Goal: Transaction & Acquisition: Purchase product/service

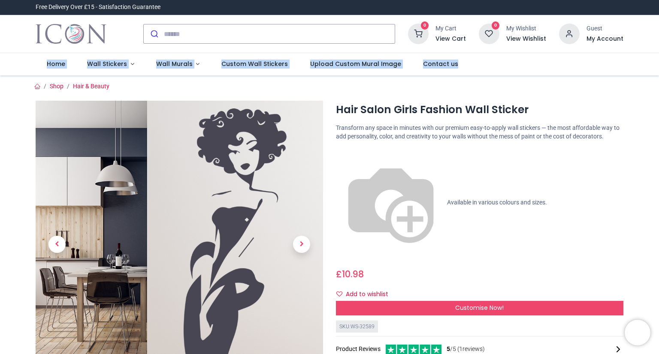
drag, startPoint x: 657, startPoint y: 51, endPoint x: 659, endPoint y: 65, distance: 14.3
click at [659, 65] on div "Login • Register Home Wall Stickers" at bounding box center [329, 177] width 659 height 354
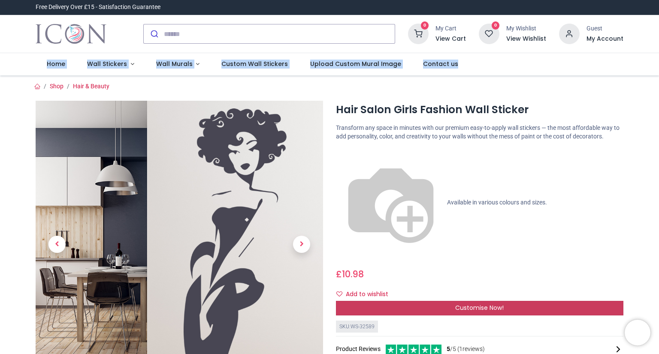
click at [470, 304] on span "Customise Now!" at bounding box center [479, 308] width 48 height 9
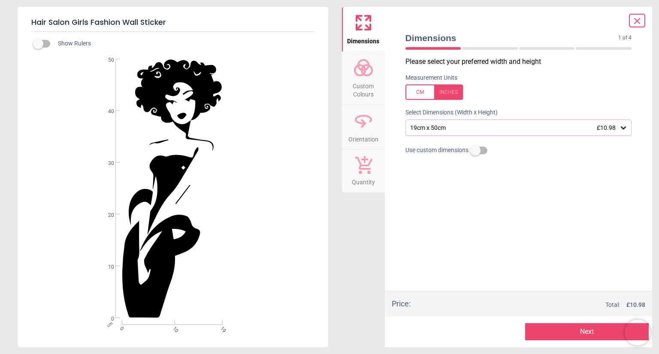
click at [426, 91] on div at bounding box center [435, 92] width 58 height 15
click at [421, 93] on div at bounding box center [435, 92] width 58 height 15
click at [447, 127] on div "19cm x 50cm £10.98" at bounding box center [514, 127] width 210 height 7
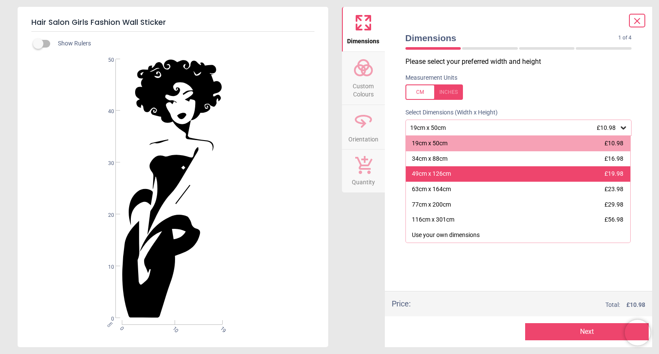
click at [460, 173] on div "49cm x 126cm £19.98" at bounding box center [518, 174] width 225 height 15
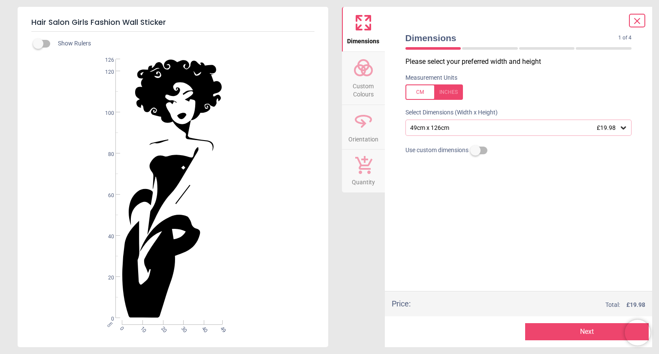
click at [424, 91] on div at bounding box center [435, 92] width 58 height 15
click at [422, 91] on div at bounding box center [435, 92] width 58 height 15
click at [462, 126] on div "49cm x 126cm £19.98" at bounding box center [514, 127] width 210 height 7
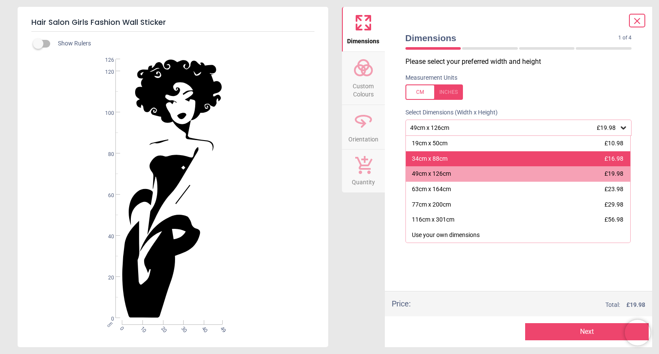
click at [466, 155] on div "34cm x 88cm £16.98" at bounding box center [518, 158] width 225 height 15
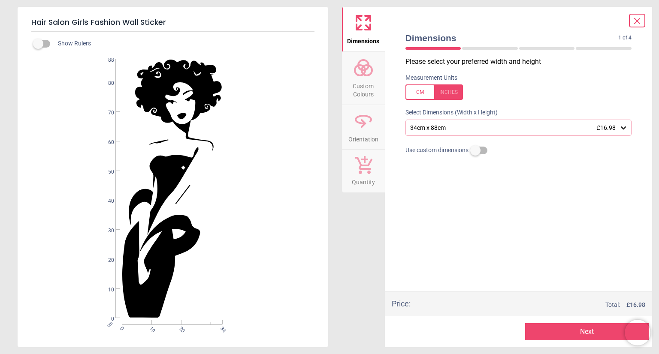
click at [359, 68] on circle at bounding box center [363, 65] width 10 height 10
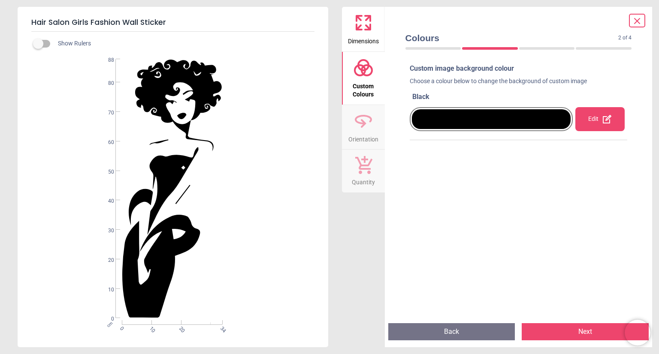
click at [636, 18] on icon at bounding box center [637, 21] width 10 height 10
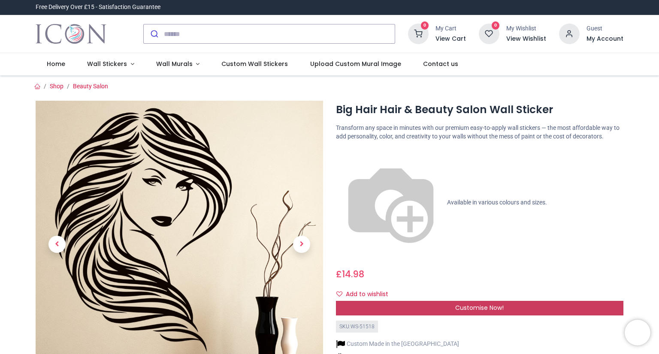
click at [492, 304] on span "Customise Now!" at bounding box center [479, 308] width 48 height 9
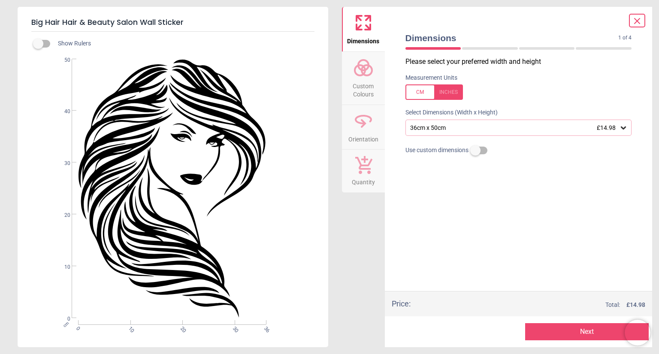
click at [490, 127] on div "36cm x 50cm £14.98" at bounding box center [514, 127] width 210 height 7
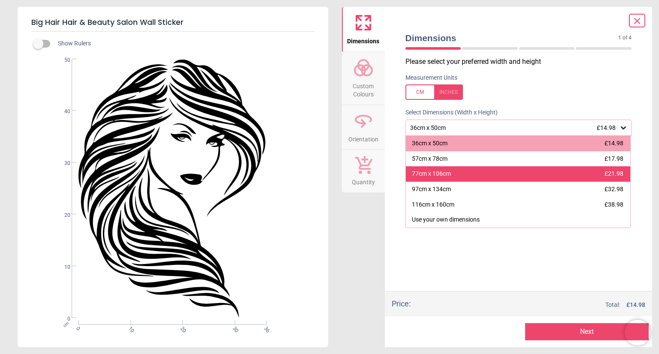
click at [489, 172] on div "77cm x 106cm £21.98" at bounding box center [518, 174] width 225 height 15
